Goal: Information Seeking & Learning: Check status

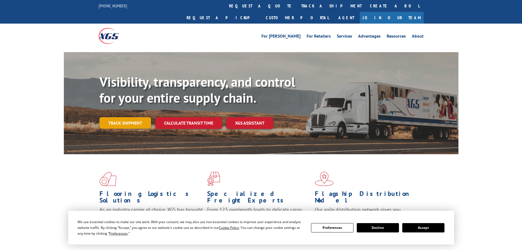
click at [135, 117] on link "Track shipment" at bounding box center [125, 123] width 52 height 12
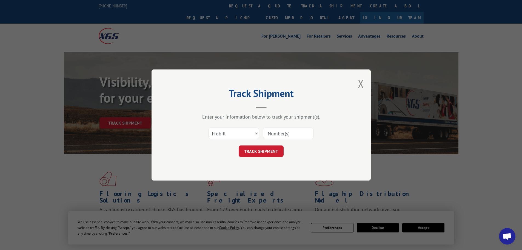
click at [282, 130] on input at bounding box center [288, 133] width 50 height 12
paste input "17563639"
type input "17563639"
click at [263, 149] on button "TRACK SHIPMENT" at bounding box center [261, 151] width 45 height 12
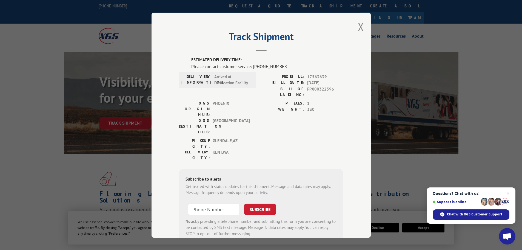
click at [267, 168] on div "Subscribe to alerts Get texted with status updates for this shipment. Message a…" at bounding box center [261, 205] width 164 height 75
drag, startPoint x: 357, startPoint y: 26, endPoint x: 325, endPoint y: 47, distance: 38.4
click at [325, 47] on div "Track Shipment ESTIMATED DELIVERY TIME: Please contact customer service: [PHONE…" at bounding box center [260, 125] width 219 height 225
click at [361, 24] on button "Close modal" at bounding box center [361, 26] width 6 height 15
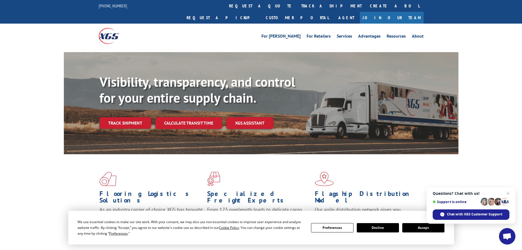
click at [244, 32] on div "For [PERSON_NAME] For Retailers Services Advantages Resources About For [PERSON…" at bounding box center [302, 36] width 244 height 8
click at [274, 30] on div "For [PERSON_NAME] For Retailers Services Advantages Resources About For [PERSON…" at bounding box center [261, 36] width 325 height 24
click at [137, 117] on div "Visibility, transparency, and control for your entire supply chain. Track shipm…" at bounding box center [278, 112] width 359 height 76
click at [136, 117] on link "Track shipment" at bounding box center [125, 123] width 52 height 12
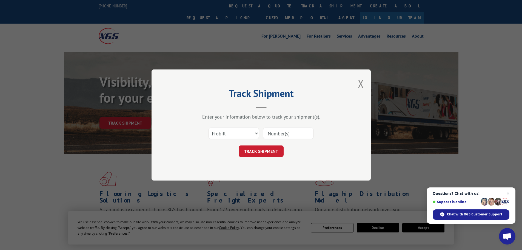
click at [274, 134] on input at bounding box center [288, 133] width 50 height 12
paste input "17563639"
type input "17563639"
click at [265, 150] on button "TRACK SHIPMENT" at bounding box center [261, 151] width 45 height 12
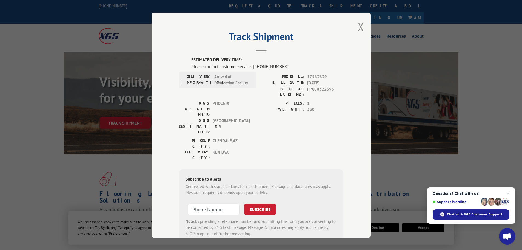
click at [258, 137] on div "[GEOGRAPHIC_DATA]: [GEOGRAPHIC_DATA] , [GEOGRAPHIC_DATA] [GEOGRAPHIC_DATA]: [GE…" at bounding box center [261, 150] width 164 height 26
click at [358, 25] on button "Close modal" at bounding box center [361, 26] width 6 height 15
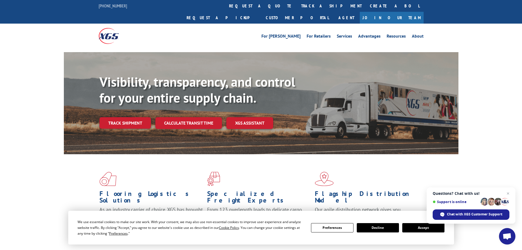
click at [299, 138] on div "Visibility, transparency, and control for your entire supply chain. Track shipm…" at bounding box center [278, 112] width 359 height 76
